Goal: Information Seeking & Learning: Learn about a topic

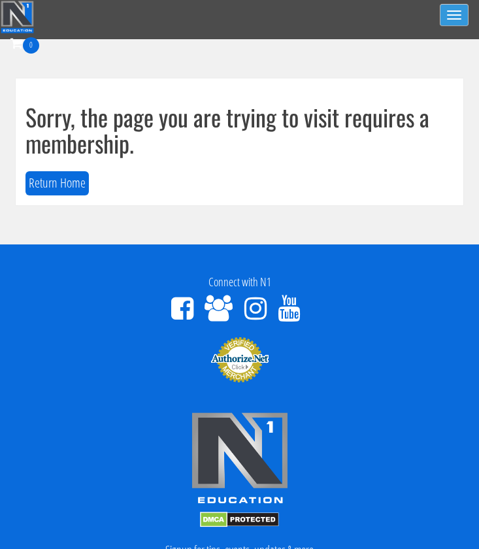
click at [458, 13] on button "Toggle navigation" at bounding box center [454, 15] width 29 height 22
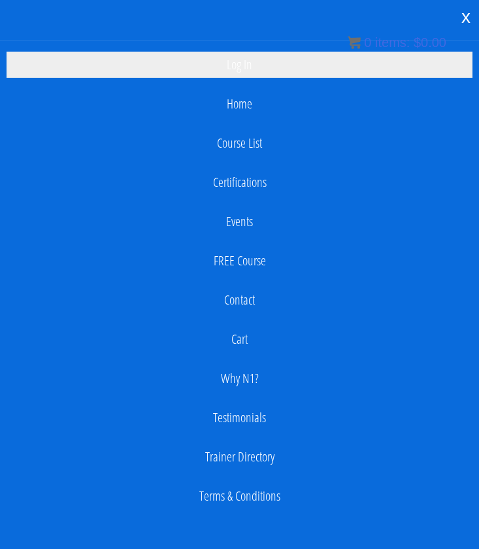
click at [255, 67] on link "Log In" at bounding box center [240, 65] width 466 height 26
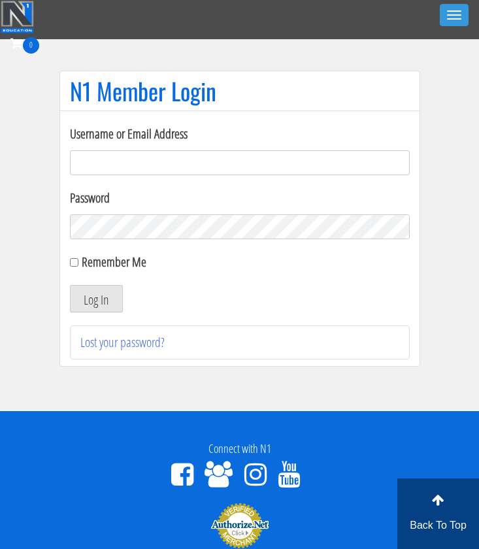
type input "[EMAIL_ADDRESS][DOMAIN_NAME]"
click at [95, 299] on button "Log In" at bounding box center [96, 298] width 53 height 27
click at [97, 303] on button "Log In" at bounding box center [96, 298] width 53 height 27
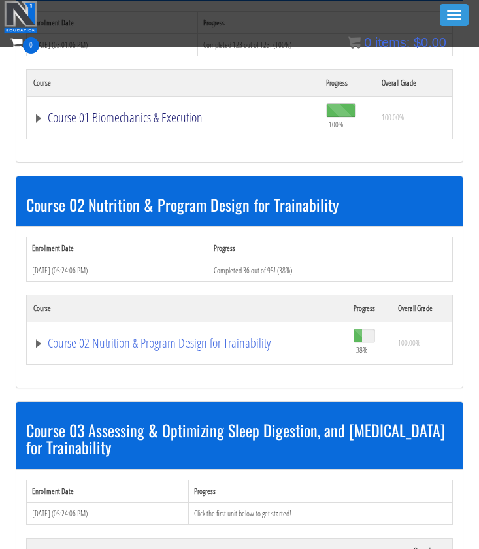
scroll to position [489, 0]
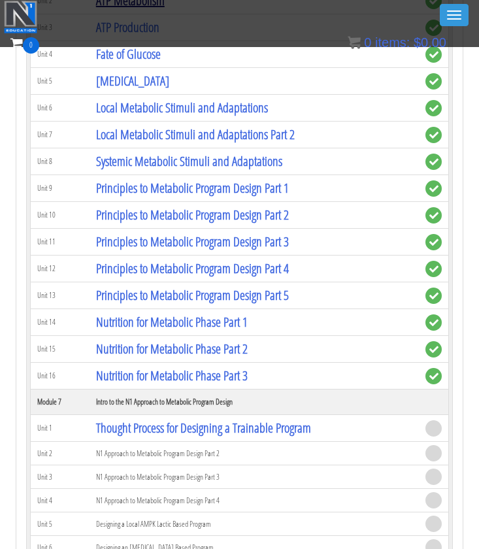
scroll to position [1618, 0]
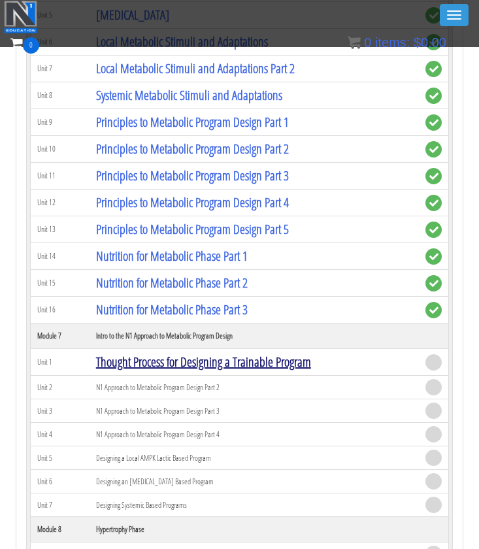
click at [132, 365] on link "Thought Process for Designing a Trainable Program" at bounding box center [203, 362] width 215 height 18
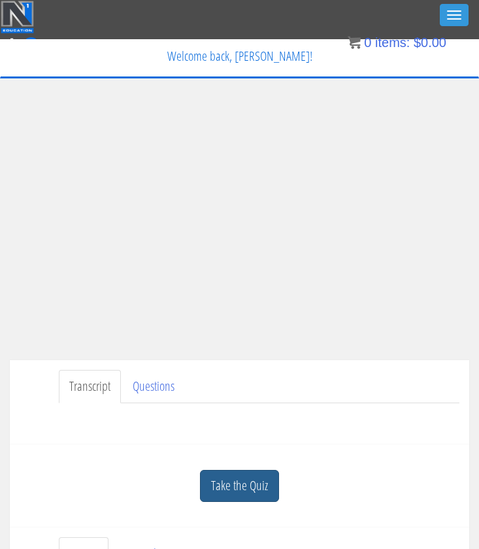
click at [259, 478] on link "Take the Quiz" at bounding box center [239, 486] width 79 height 32
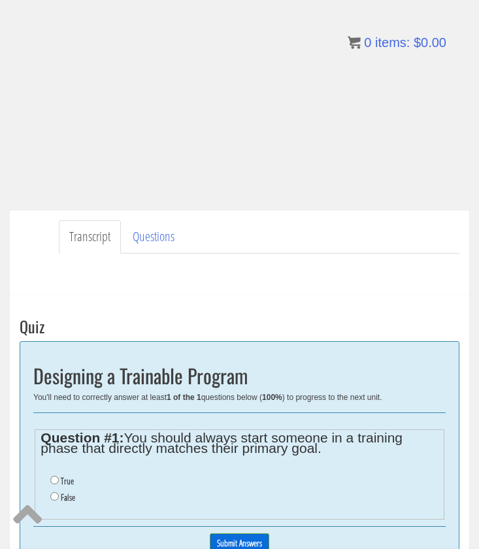
scroll to position [149, 0]
drag, startPoint x: 129, startPoint y: 436, endPoint x: 331, endPoint y: 446, distance: 202.1
click at [331, 446] on legend "Question #1: You should always start someone in a training phase that directly …" at bounding box center [239, 443] width 397 height 21
copy legend "You should always start someone in a training phase that directly matches their…"
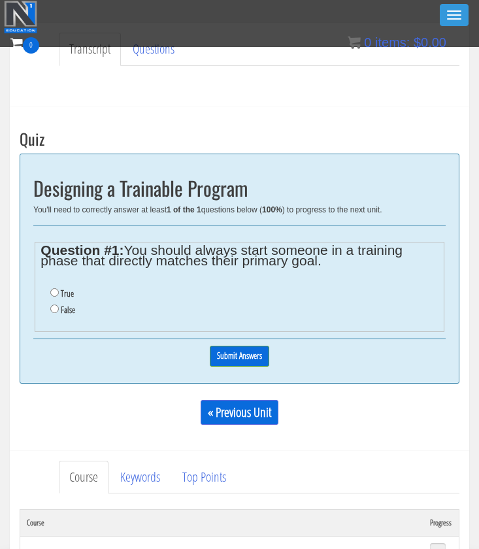
scroll to position [299, 0]
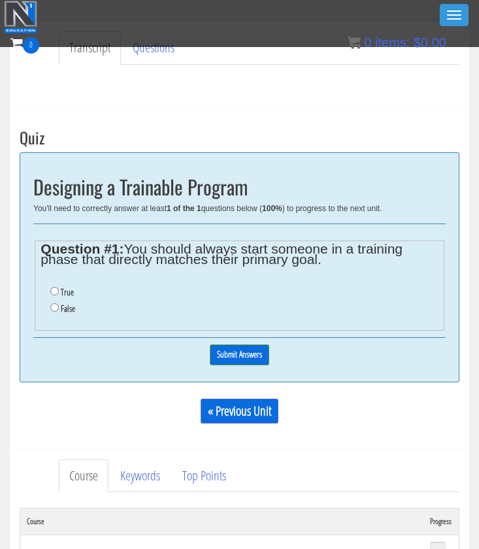
click at [71, 303] on label "False" at bounding box center [68, 308] width 14 height 10
click at [59, 303] on input "False" at bounding box center [54, 307] width 8 height 8
radio input "true"
click at [241, 352] on input "Submit Answers" at bounding box center [239, 354] width 59 height 20
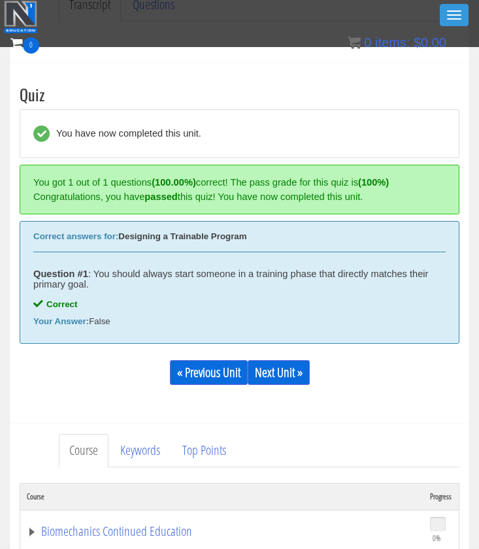
scroll to position [386, 0]
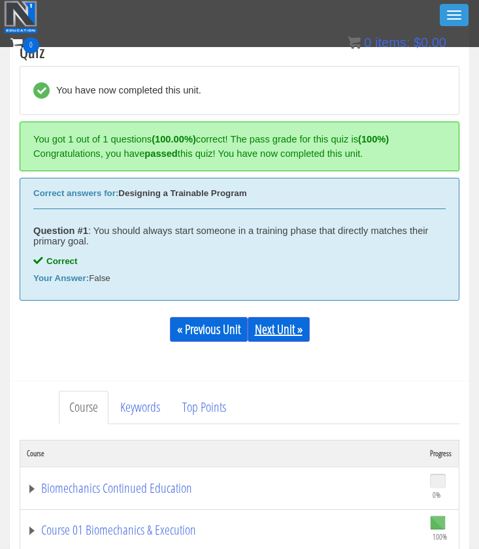
click at [284, 340] on link "Next Unit »" at bounding box center [279, 329] width 62 height 25
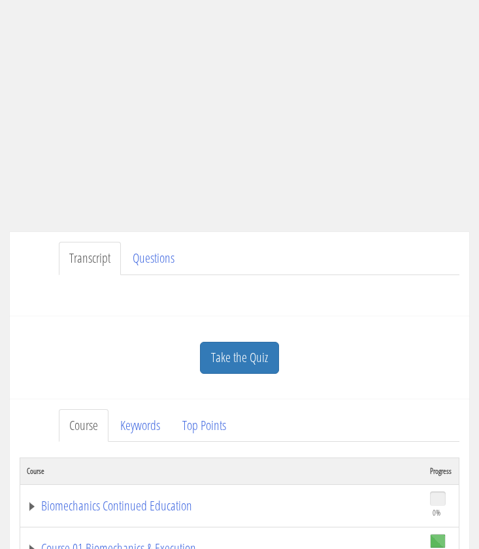
scroll to position [276, 0]
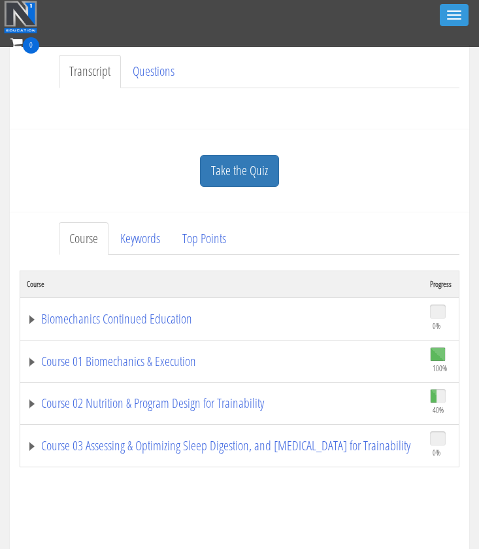
click at [249, 186] on div "Take the Quiz" at bounding box center [240, 170] width 440 height 63
click at [248, 176] on link "Take the Quiz" at bounding box center [239, 171] width 79 height 32
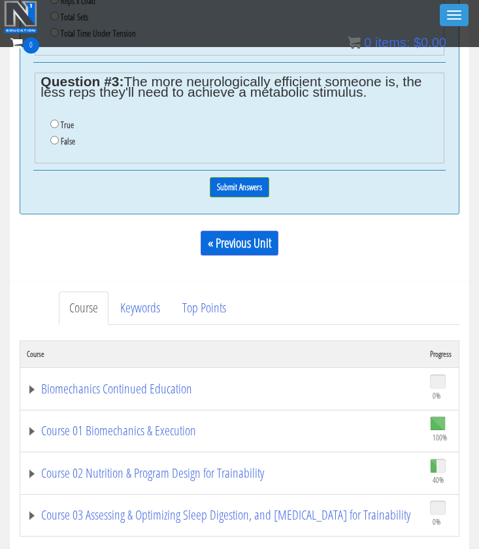
scroll to position [896, 0]
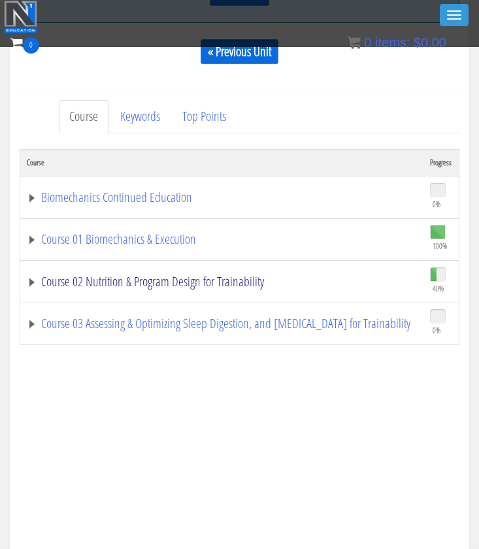
click at [154, 275] on link "Course 02 Nutrition & Program Design for Trainability" at bounding box center [222, 281] width 390 height 13
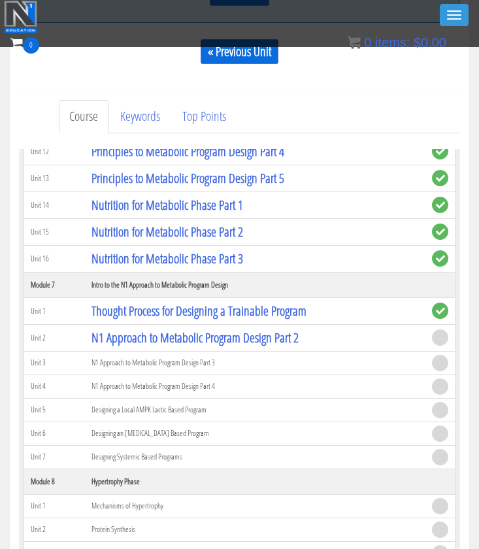
scroll to position [1180, 0]
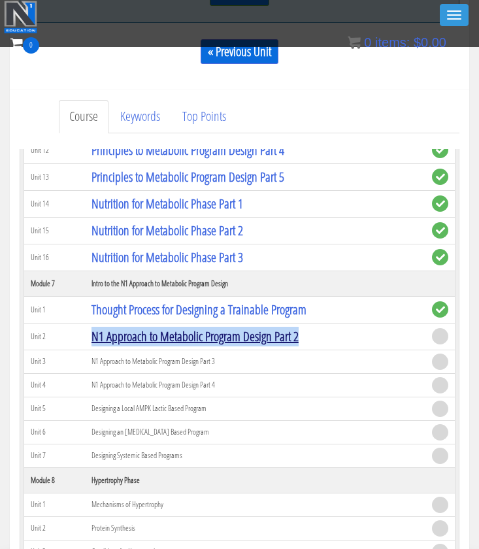
drag, startPoint x: 346, startPoint y: 318, endPoint x: 93, endPoint y: 326, distance: 252.3
click at [93, 326] on td "N1 Approach to Metabolic Program Design Part 2" at bounding box center [255, 336] width 340 height 27
copy link "N1 Approach to Metabolic Program Design Part 2"
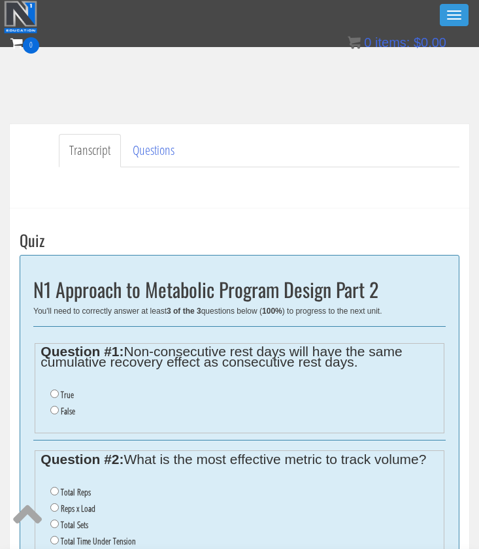
scroll to position [395, 0]
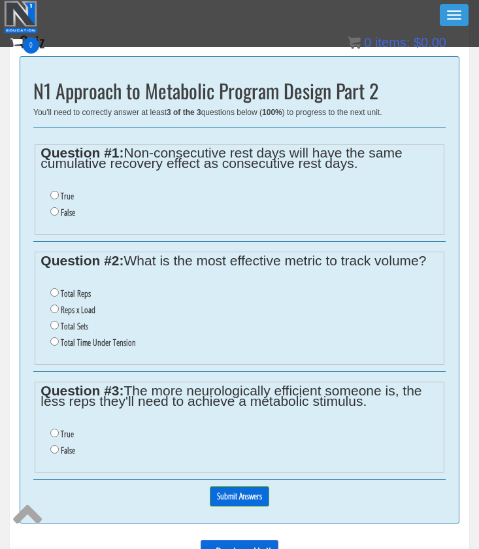
drag, startPoint x: 127, startPoint y: 374, endPoint x: 392, endPoint y: 384, distance: 264.8
click at [392, 386] on legend "Question #3: The more neurologically efficient someone is, the less reps they'l…" at bounding box center [239, 396] width 397 height 21
copy legend "The more neurologically efficient someone is, the less reps they'll need to ach…"
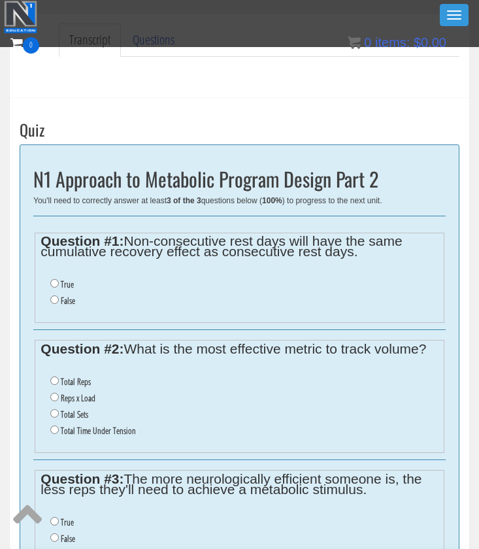
scroll to position [480, 0]
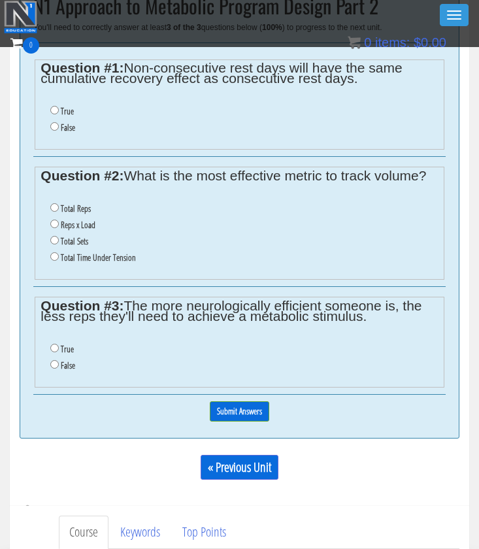
click at [155, 311] on legend "Question #3: The more neurologically efficient someone is, the less reps they'l…" at bounding box center [239, 311] width 397 height 21
click at [72, 344] on label "True" at bounding box center [67, 349] width 13 height 10
click at [59, 344] on input "True" at bounding box center [54, 348] width 8 height 8
radio input "true"
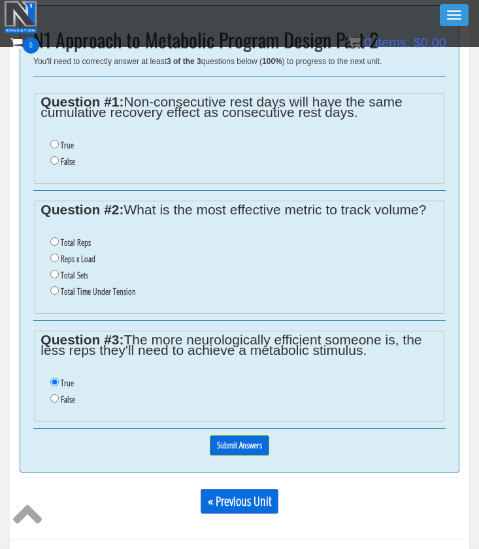
scroll to position [442, 0]
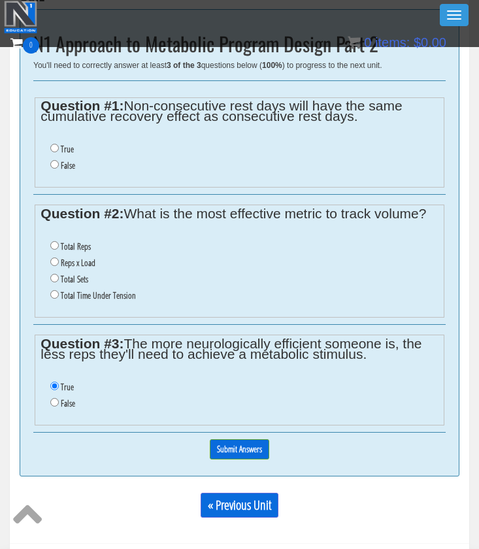
click at [97, 290] on label "Total Time Under Tension" at bounding box center [98, 295] width 75 height 10
click at [59, 290] on input "Total Time Under Tension" at bounding box center [54, 294] width 8 height 8
radio input "true"
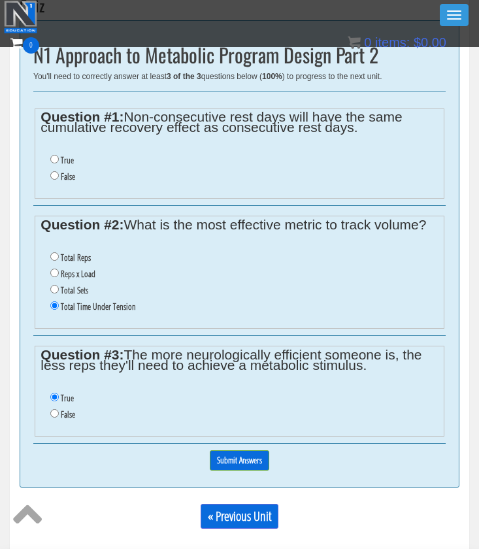
scroll to position [427, 0]
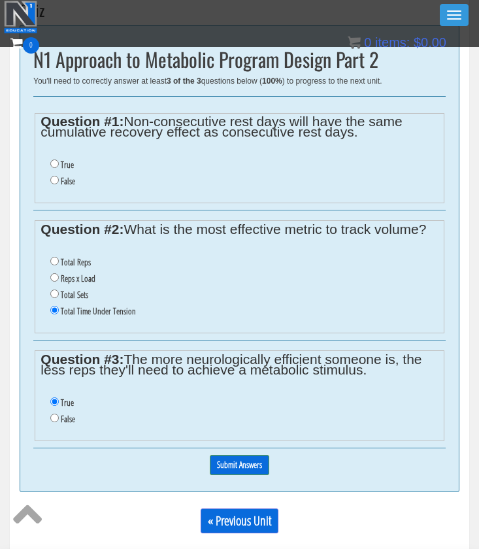
click at [67, 177] on label "False" at bounding box center [68, 181] width 14 height 10
click at [59, 177] on input "False" at bounding box center [54, 180] width 8 height 8
radio input "true"
click at [253, 455] on input "Submit Answers" at bounding box center [239, 465] width 59 height 20
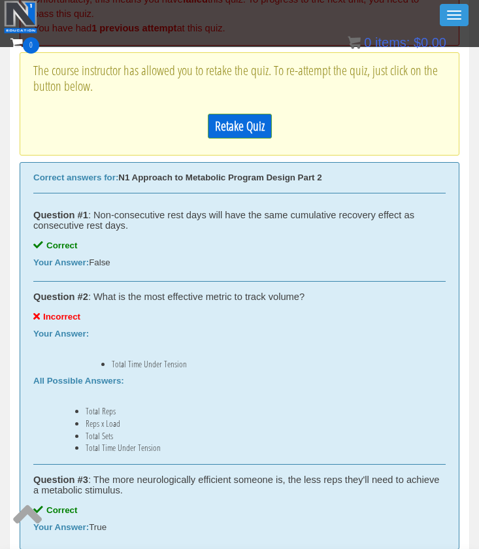
scroll to position [484, 0]
click at [244, 121] on link "Retake Quiz" at bounding box center [240, 126] width 64 height 25
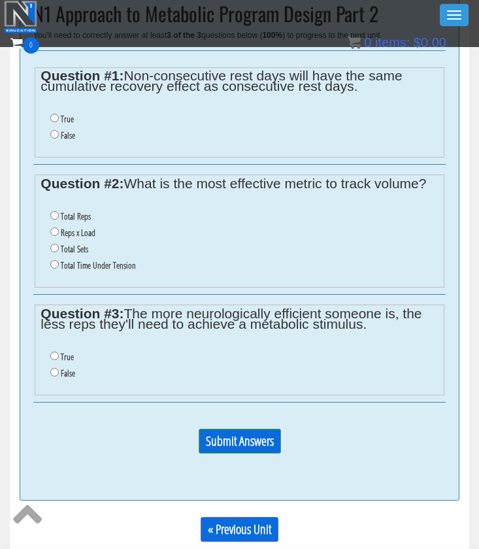
scroll to position [475, 0]
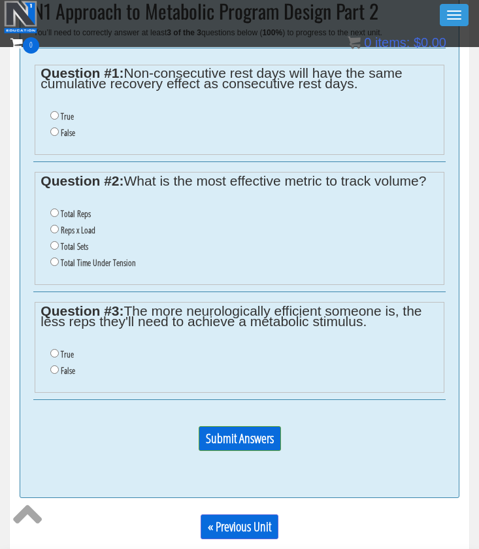
click at [69, 130] on label "False" at bounding box center [68, 132] width 14 height 10
click at [59, 130] on input "False" at bounding box center [54, 131] width 8 height 8
radio input "true"
click at [86, 241] on label "Total Sets" at bounding box center [74, 246] width 27 height 10
click at [59, 241] on input "Total Sets" at bounding box center [54, 245] width 8 height 8
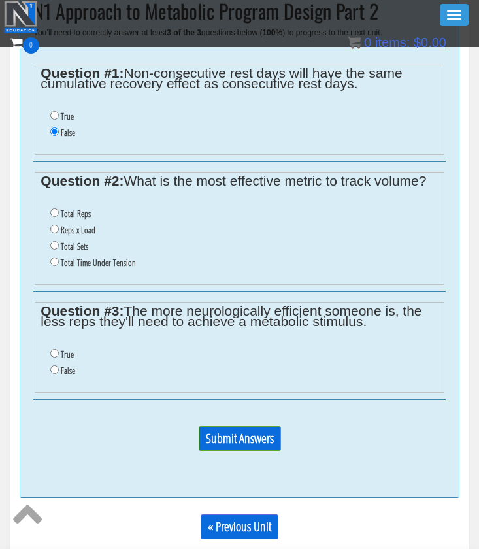
radio input "true"
click at [65, 363] on li "False" at bounding box center [243, 371] width 387 height 16
click at [78, 363] on li "False" at bounding box center [243, 371] width 387 height 16
click at [69, 365] on label "False" at bounding box center [68, 370] width 14 height 10
click at [59, 365] on input "False" at bounding box center [54, 369] width 8 height 8
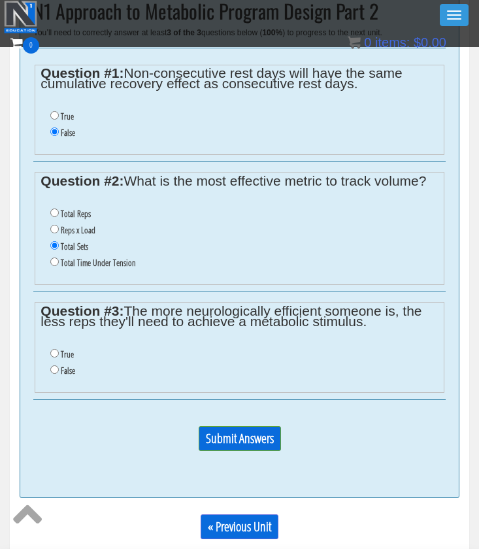
radio input "true"
click at [61, 349] on label "True" at bounding box center [67, 354] width 13 height 10
click at [59, 349] on input "True" at bounding box center [54, 353] width 8 height 8
radio input "true"
click at [228, 439] on p "Submit Answers" at bounding box center [239, 443] width 412 height 35
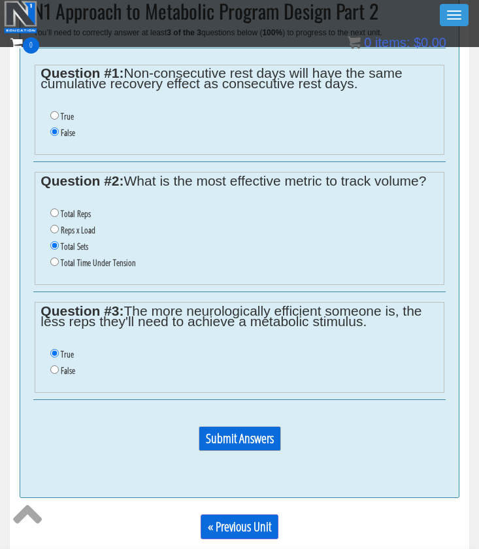
click at [228, 431] on input "Submit Answers" at bounding box center [240, 438] width 82 height 25
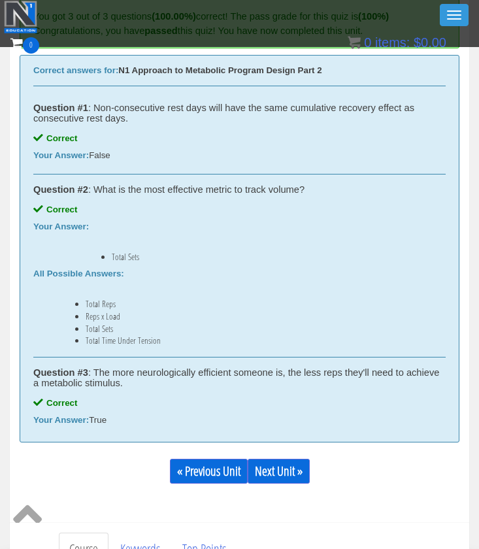
scroll to position [533, 0]
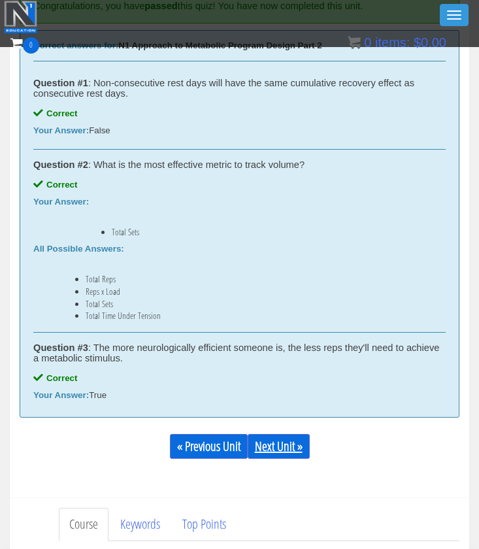
click at [284, 437] on link "Next Unit »" at bounding box center [279, 446] width 62 height 25
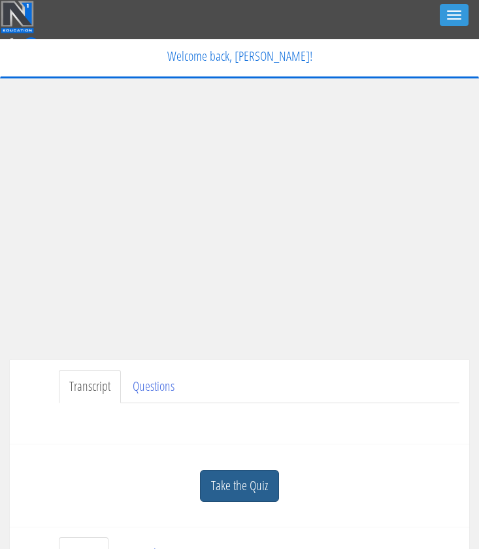
click at [250, 480] on link "Take the Quiz" at bounding box center [239, 486] width 79 height 32
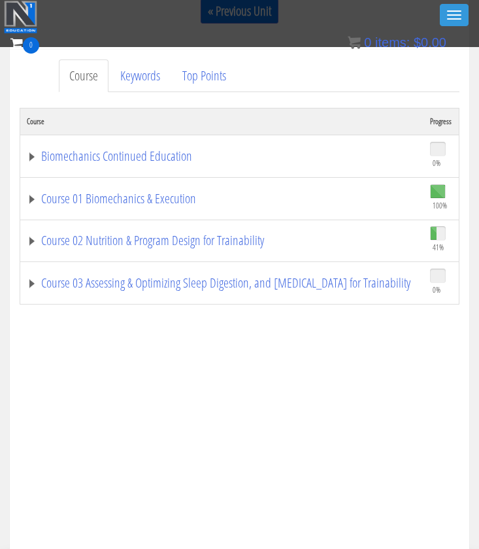
scroll to position [733, 0]
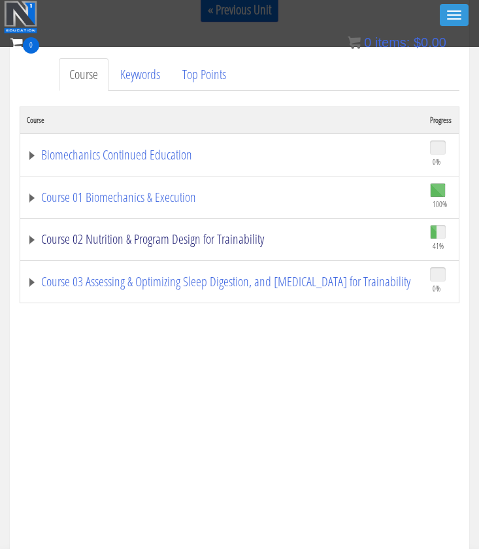
click at [206, 233] on link "Course 02 Nutrition & Program Design for Trainability" at bounding box center [222, 239] width 390 height 13
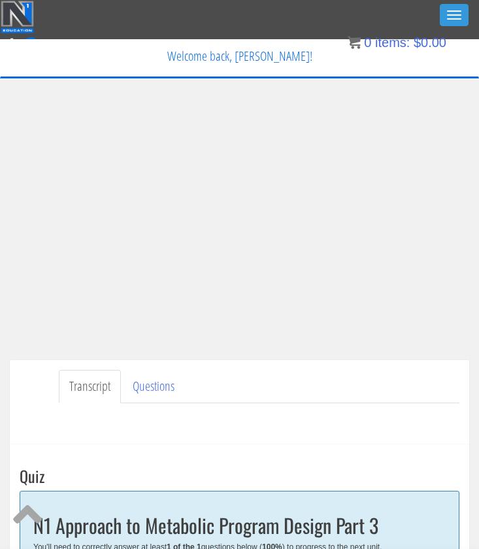
scroll to position [0, 0]
